Goal: Information Seeking & Learning: Understand process/instructions

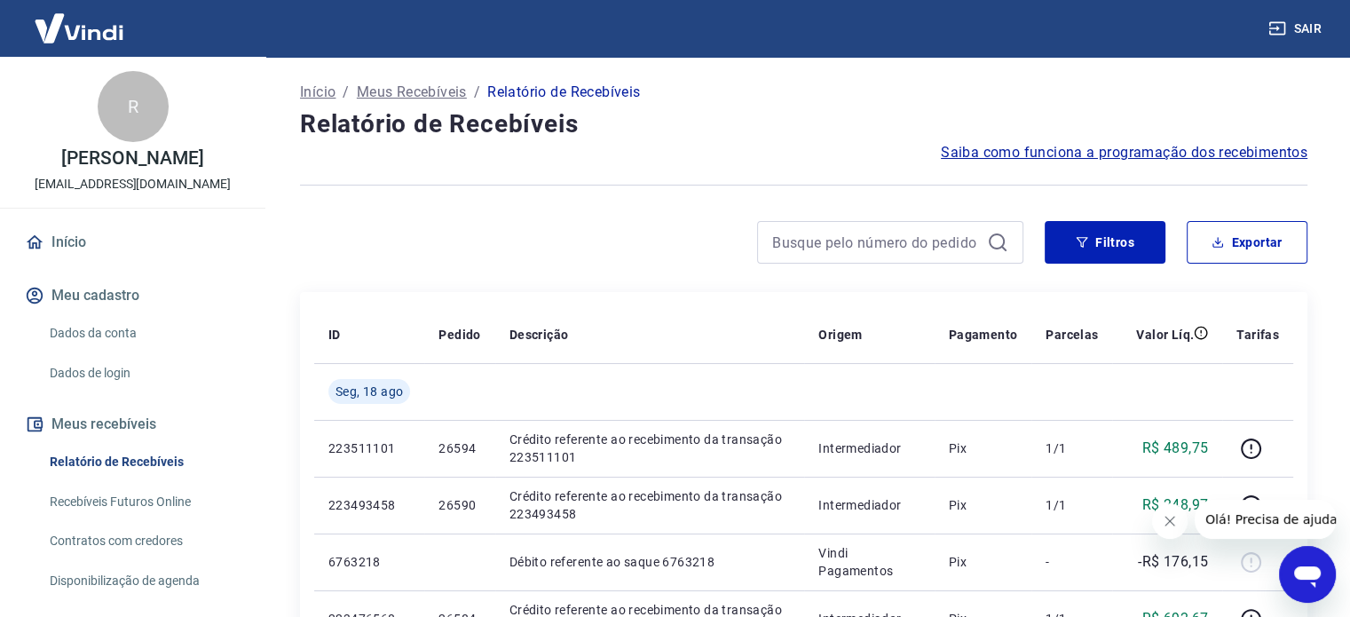
click at [1112, 158] on span "Saiba como funciona a programação dos recebimentos" at bounding box center [1124, 152] width 367 height 21
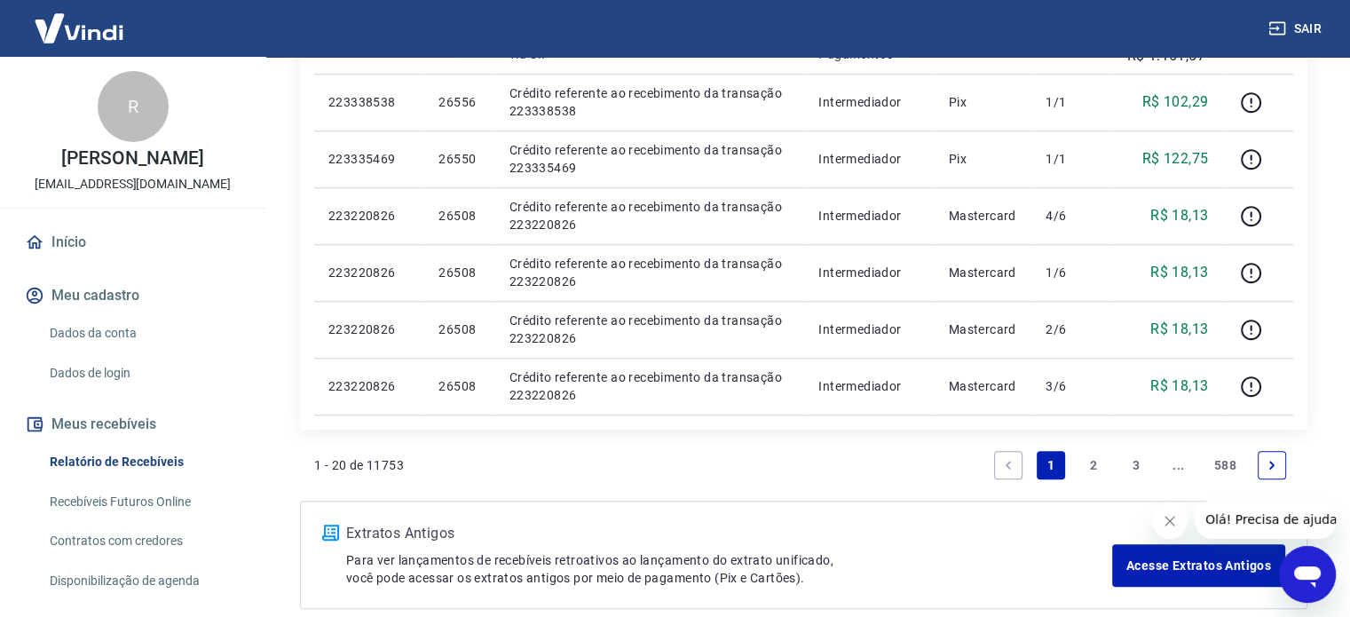
scroll to position [1140, 0]
click at [1093, 464] on link "2" at bounding box center [1093, 466] width 28 height 28
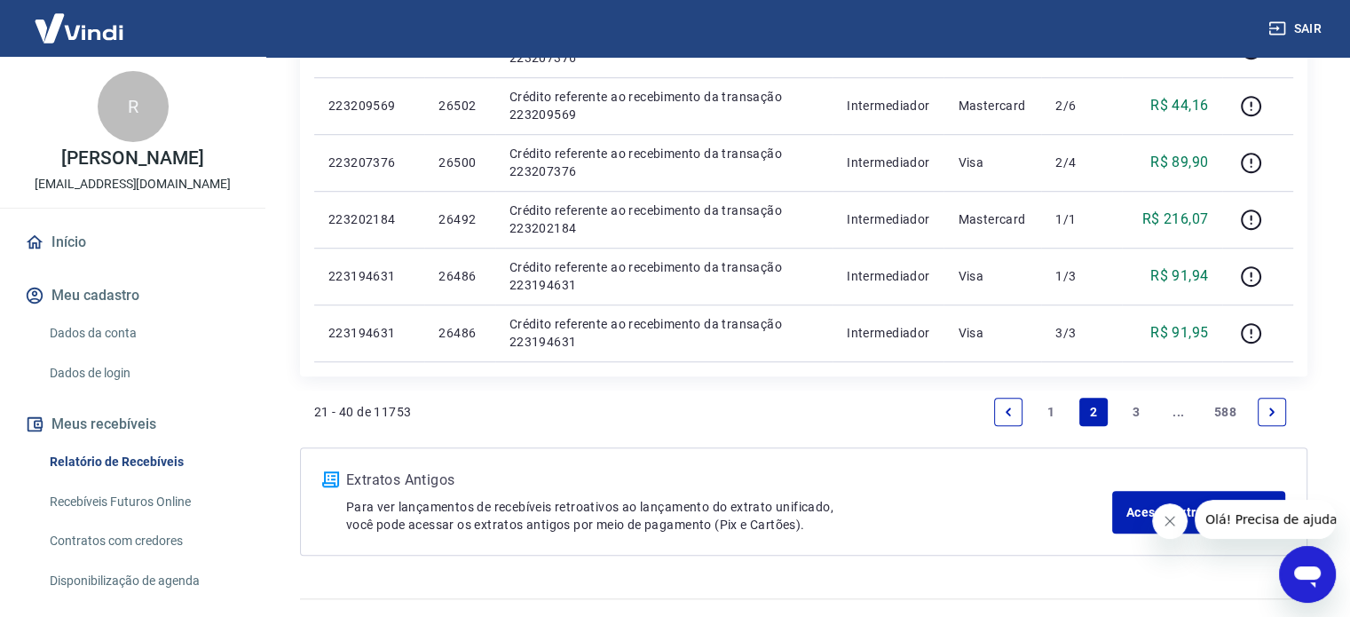
scroll to position [1229, 0]
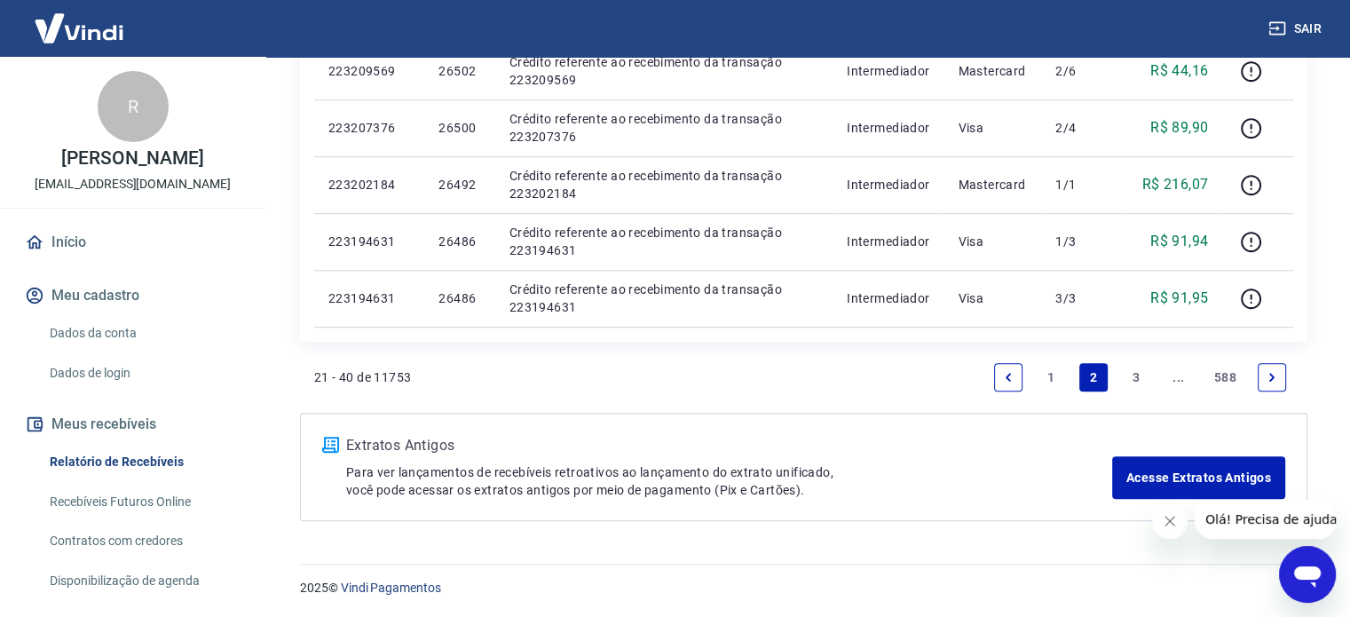
drag, startPoint x: 1138, startPoint y: 372, endPoint x: 525, endPoint y: 287, distance: 618.3
click at [1138, 372] on link "3" at bounding box center [1136, 377] width 28 height 28
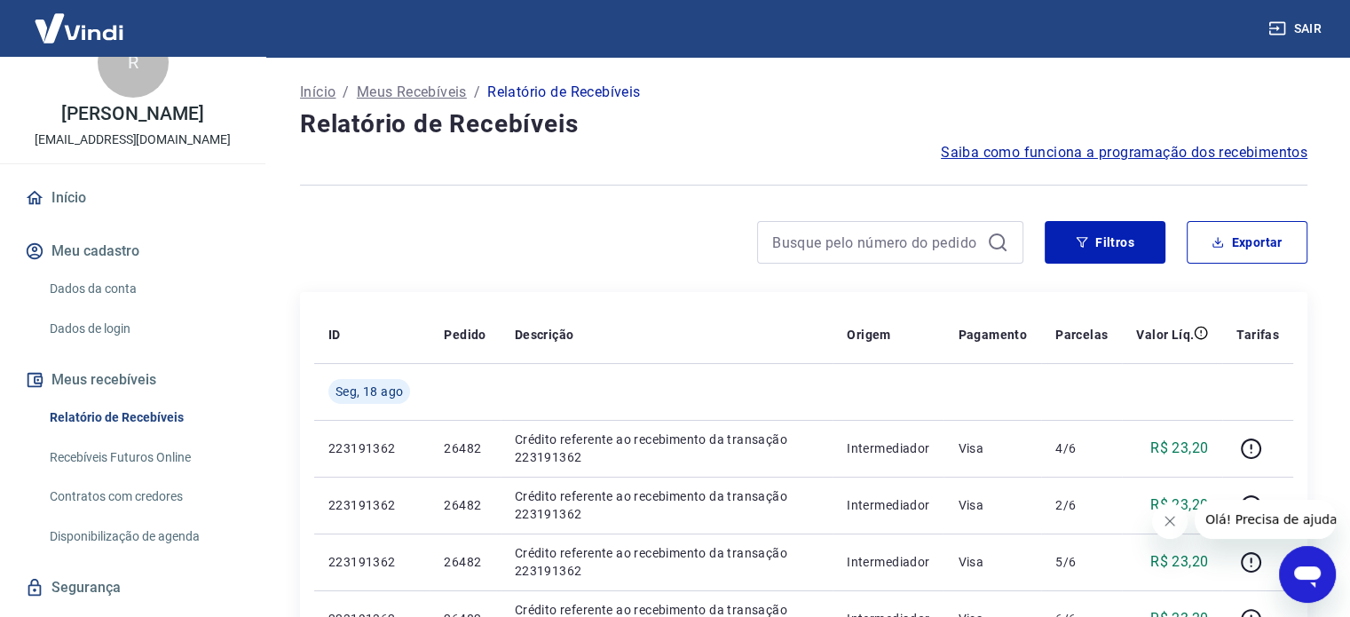
scroll to position [87, 0]
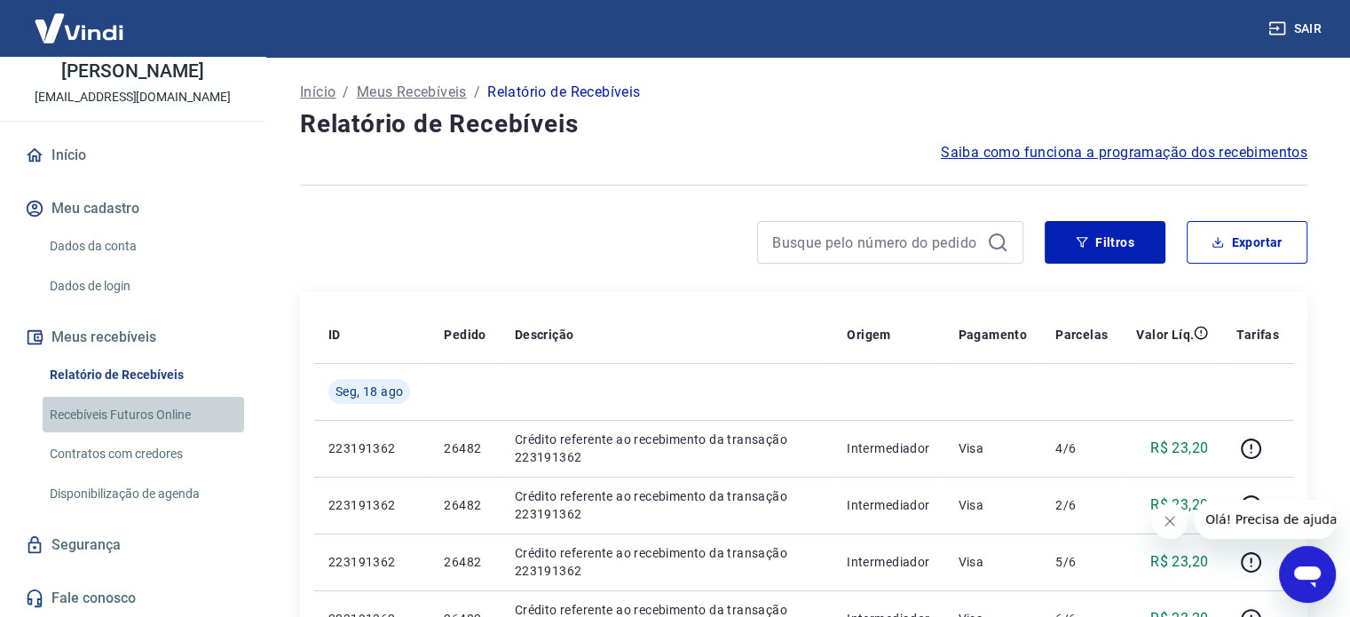
click at [166, 411] on link "Recebíveis Futuros Online" at bounding box center [143, 415] width 201 height 36
